Goal: Find contact information: Find contact information

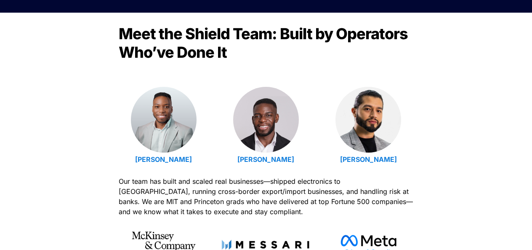
scroll to position [259, 0]
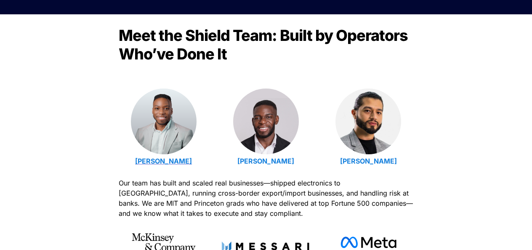
click at [176, 163] on strong "[PERSON_NAME]" at bounding box center [163, 161] width 57 height 8
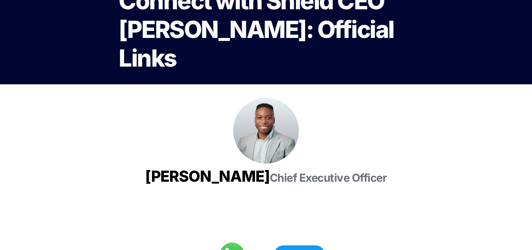
scroll to position [51, 0]
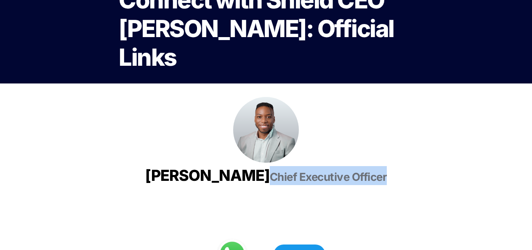
drag, startPoint x: 206, startPoint y: 191, endPoint x: 330, endPoint y: 194, distance: 123.9
click at [330, 188] on h3 "[PERSON_NAME] Chief Executive Officer" at bounding box center [266, 176] width 295 height 26
copy span "Chief Executive Officer"
drag, startPoint x: 195, startPoint y: 176, endPoint x: 338, endPoint y: 177, distance: 143.2
click at [338, 177] on h3 "[PERSON_NAME] Chief Executive Officer" at bounding box center [266, 176] width 295 height 26
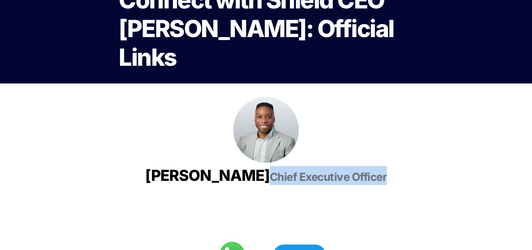
copy span "[PERSON_NAME]"
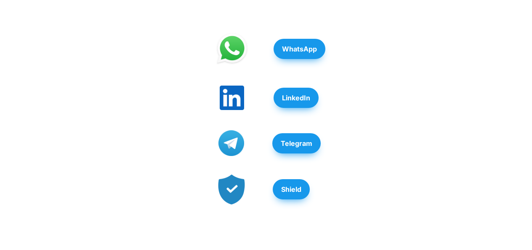
scroll to position [258, 0]
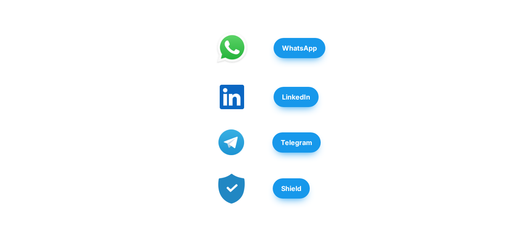
click at [300, 101] on strong "LinkedIn" at bounding box center [296, 97] width 28 height 8
